Goal: Information Seeking & Learning: Learn about a topic

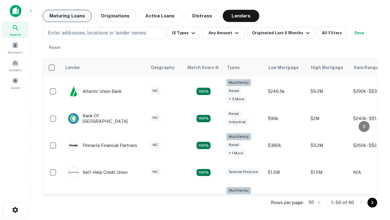
click at [67, 16] on button "Maturing Loans" at bounding box center [67, 16] width 49 height 12
